Goal: Go to known website: Access a specific website the user already knows

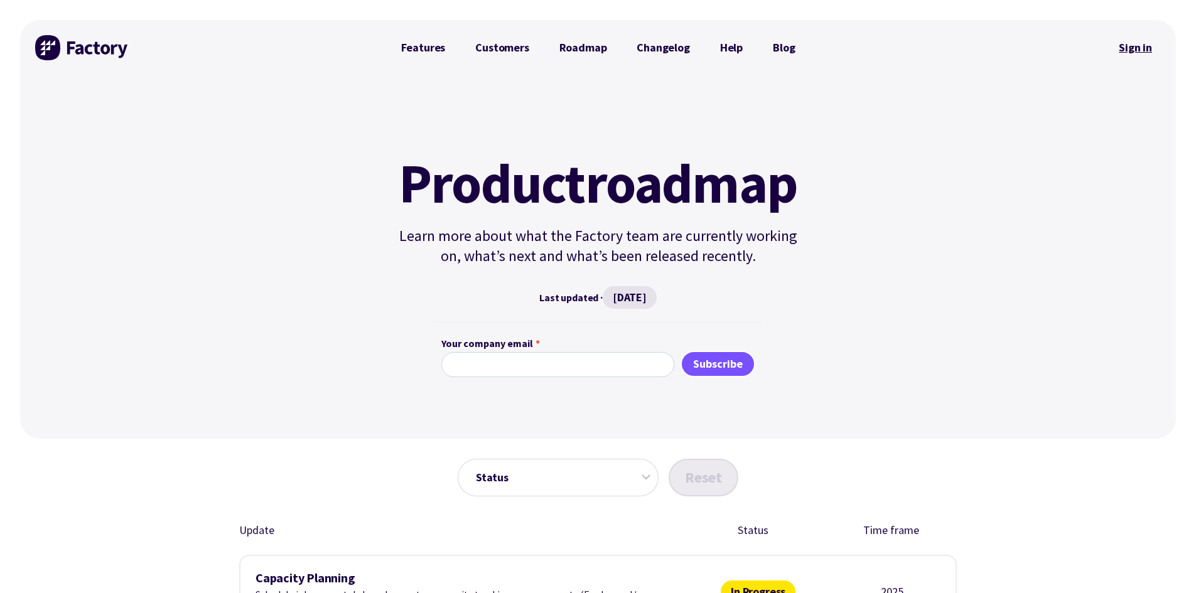
click at [1127, 45] on link "Sign in" at bounding box center [1135, 47] width 51 height 29
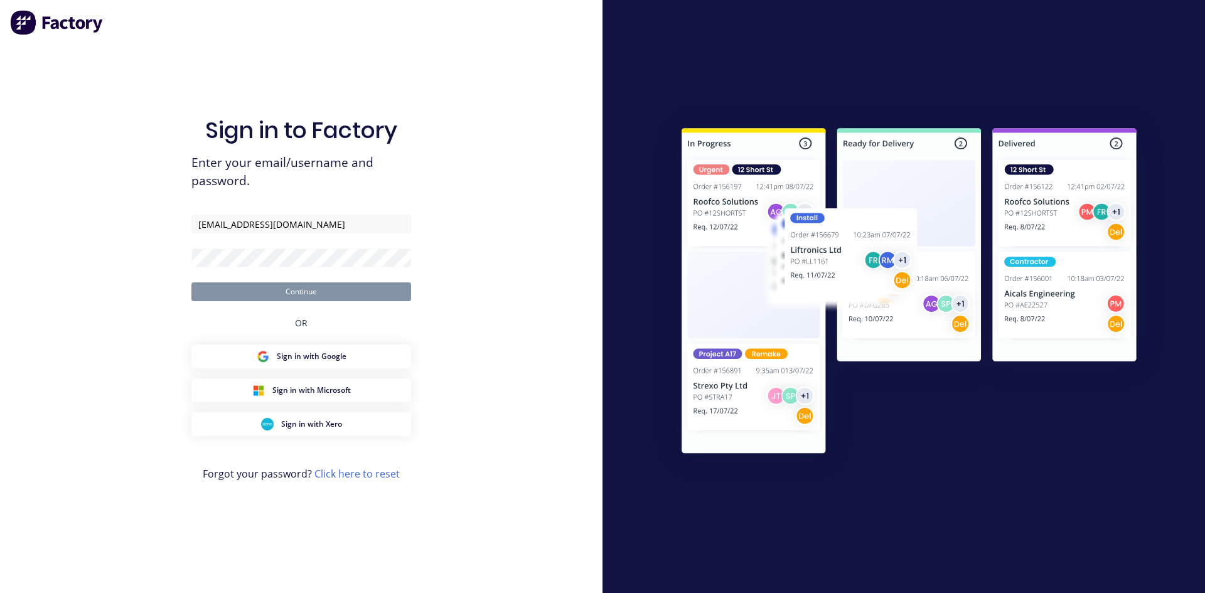
type input "maricar@factory.app"
click at [191, 283] on button "Continue" at bounding box center [301, 292] width 220 height 19
